Goal: Entertainment & Leisure: Consume media (video, audio)

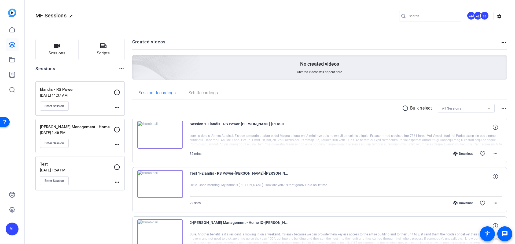
click at [171, 127] on img at bounding box center [160, 135] width 46 height 28
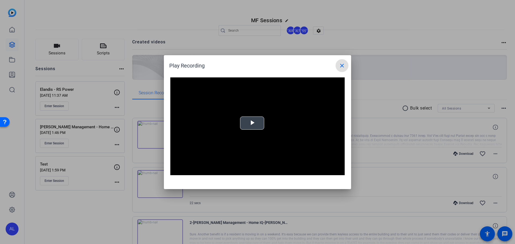
click at [252, 123] on span "Video Player" at bounding box center [252, 123] width 0 height 0
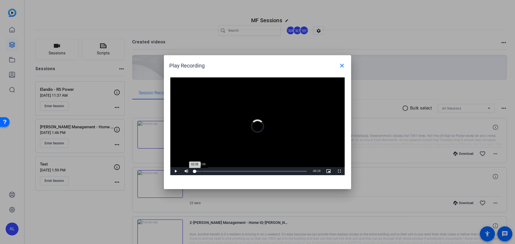
click at [202, 172] on div "02:05" at bounding box center [202, 171] width 0 height 1
click at [205, 171] on div "Loaded : 9.87% 03:00 03:00" at bounding box center [251, 171] width 112 height 1
click at [208, 171] on div "Loaded : 12.95% 03:47 03:02" at bounding box center [251, 171] width 112 height 1
click at [210, 172] on div "Loaded : 17.93% 04:33 04:33" at bounding box center [251, 171] width 112 height 1
click at [174, 171] on span "Video Player" at bounding box center [175, 171] width 11 height 0
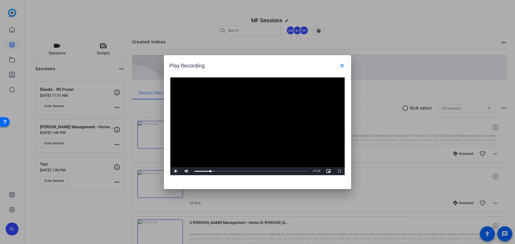
click at [177, 171] on span "Video Player" at bounding box center [175, 171] width 11 height 0
click at [342, 171] on span "Video Player" at bounding box center [339, 171] width 11 height 0
click at [344, 64] on mat-icon "close" at bounding box center [342, 66] width 6 height 6
